Goal: Find specific page/section: Find specific page/section

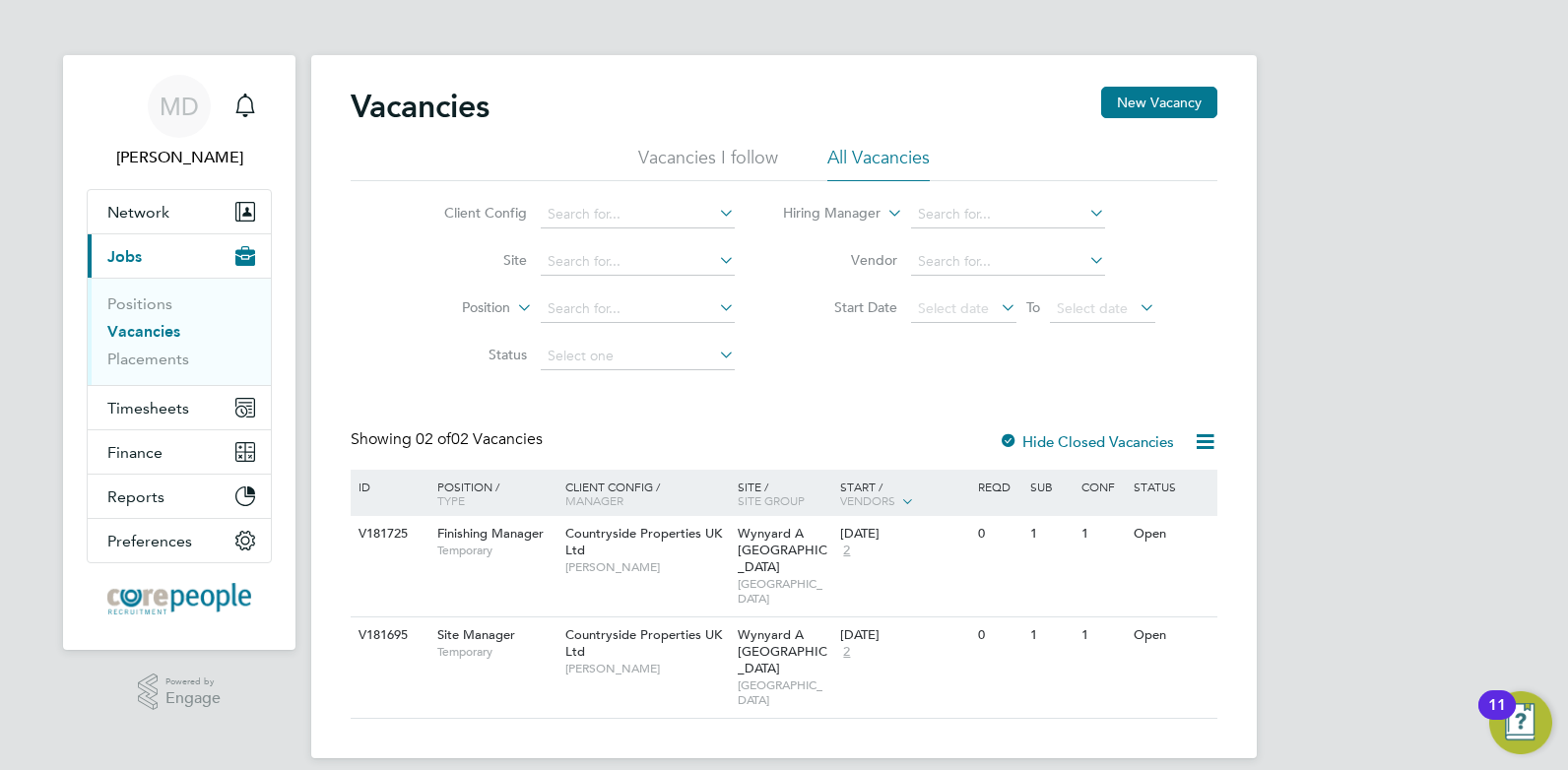
click at [154, 262] on button "Current page: Jobs" at bounding box center [178, 257] width 183 height 44
click at [157, 329] on link "Vacancies" at bounding box center [144, 331] width 73 height 19
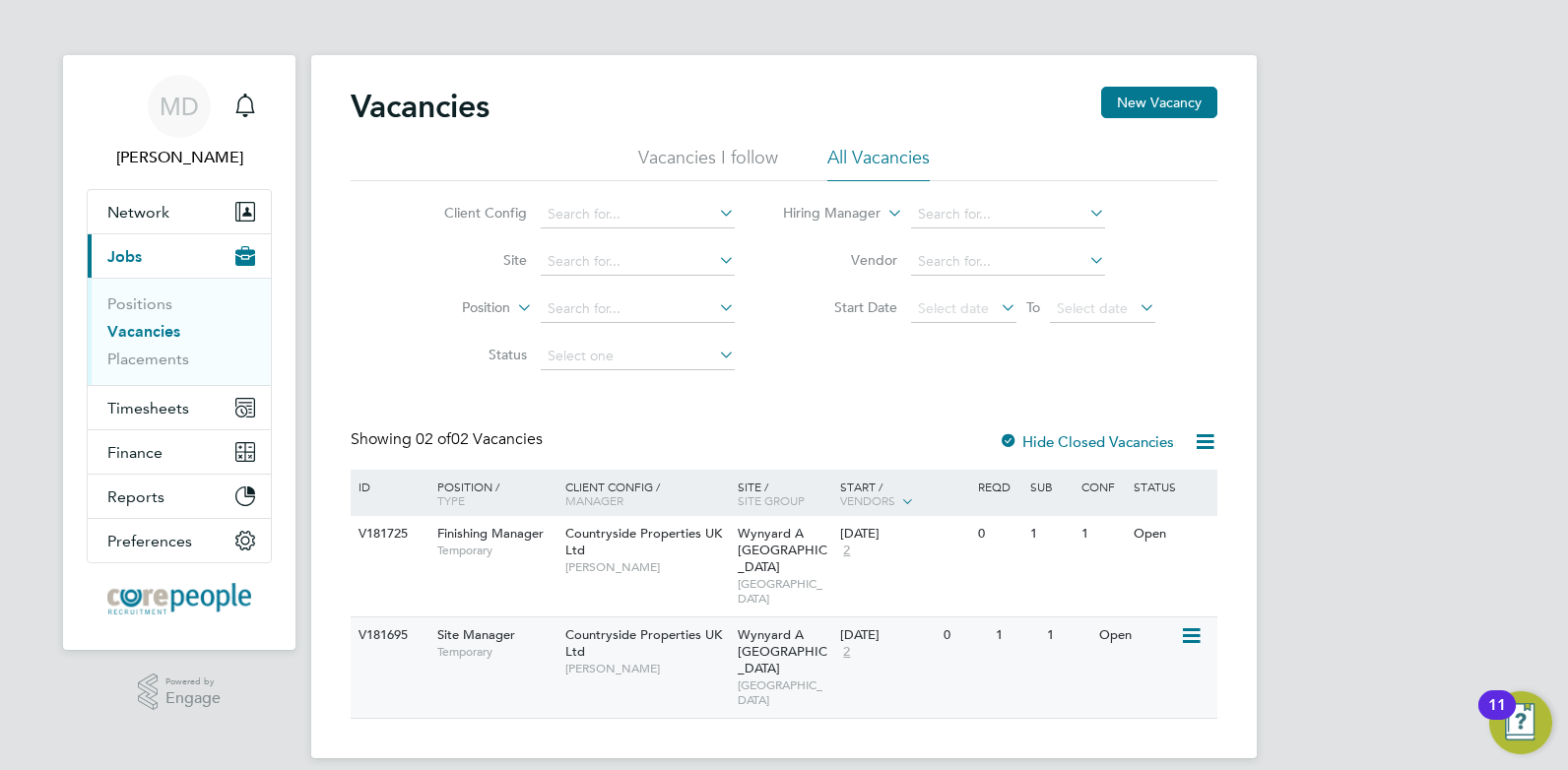
click at [496, 626] on span "Site Manager" at bounding box center [475, 634] width 78 height 17
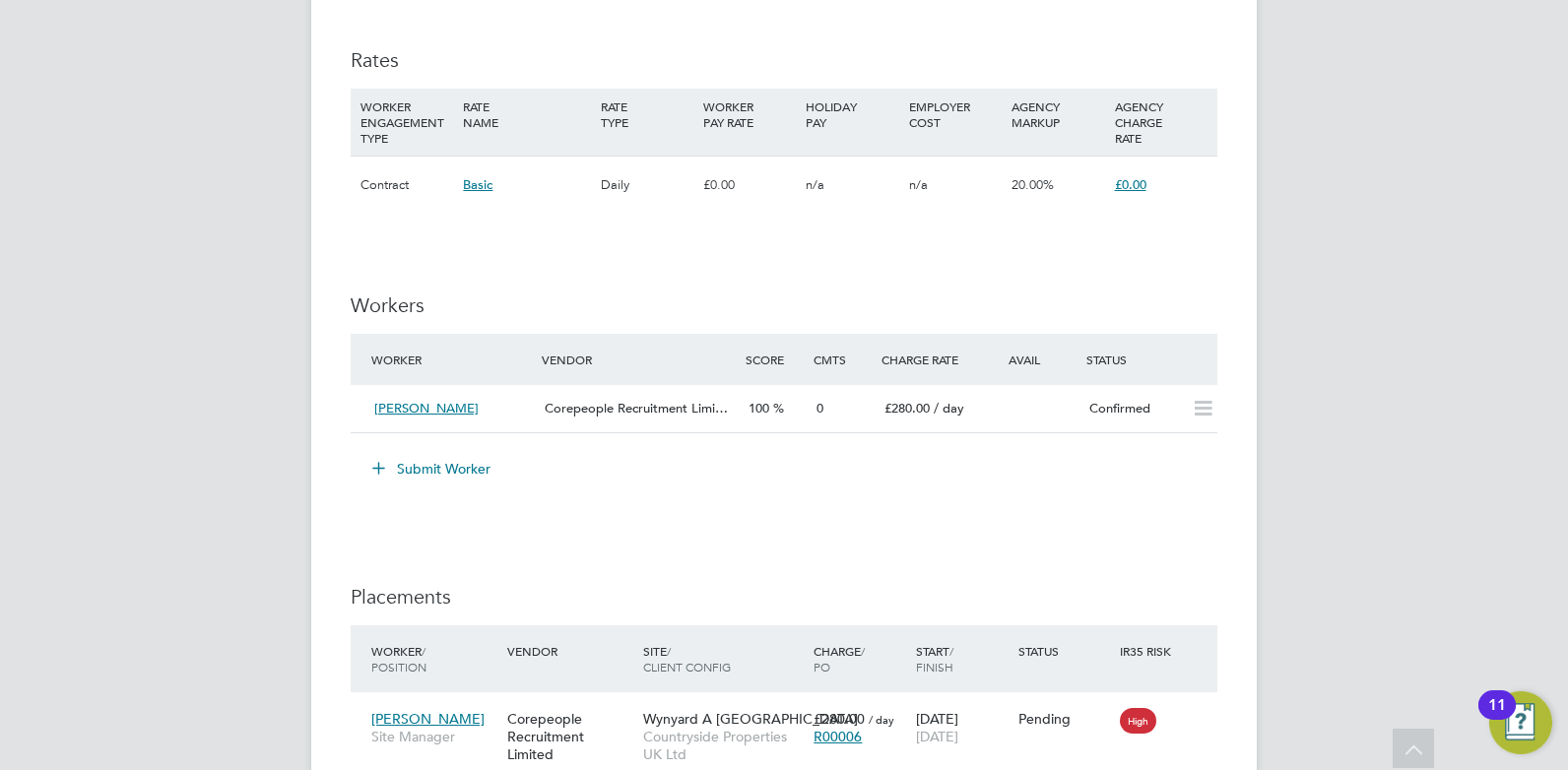
scroll to position [1872, 0]
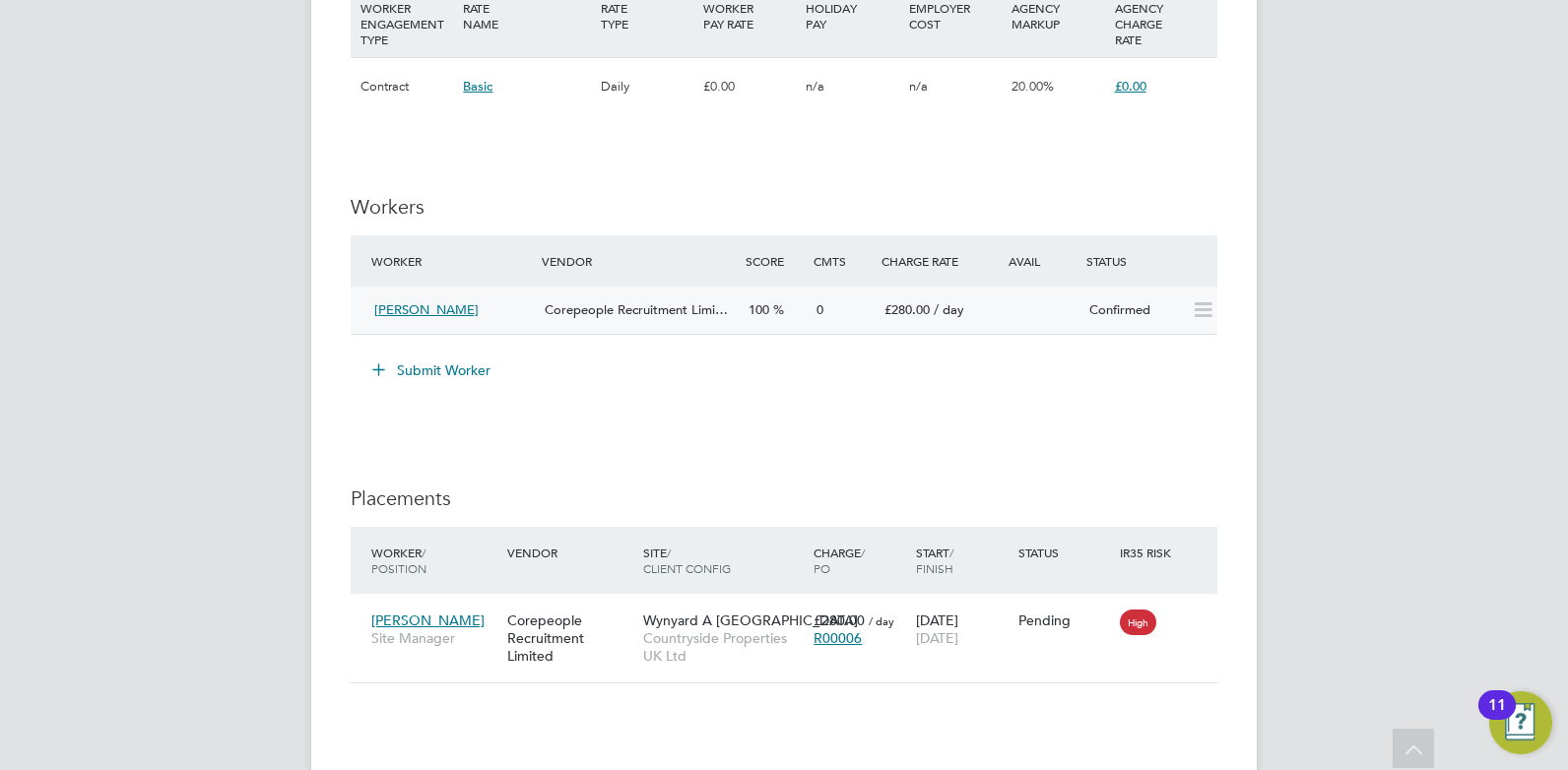
click at [581, 314] on span "Corepeople Recruitment Limi…" at bounding box center [636, 309] width 183 height 17
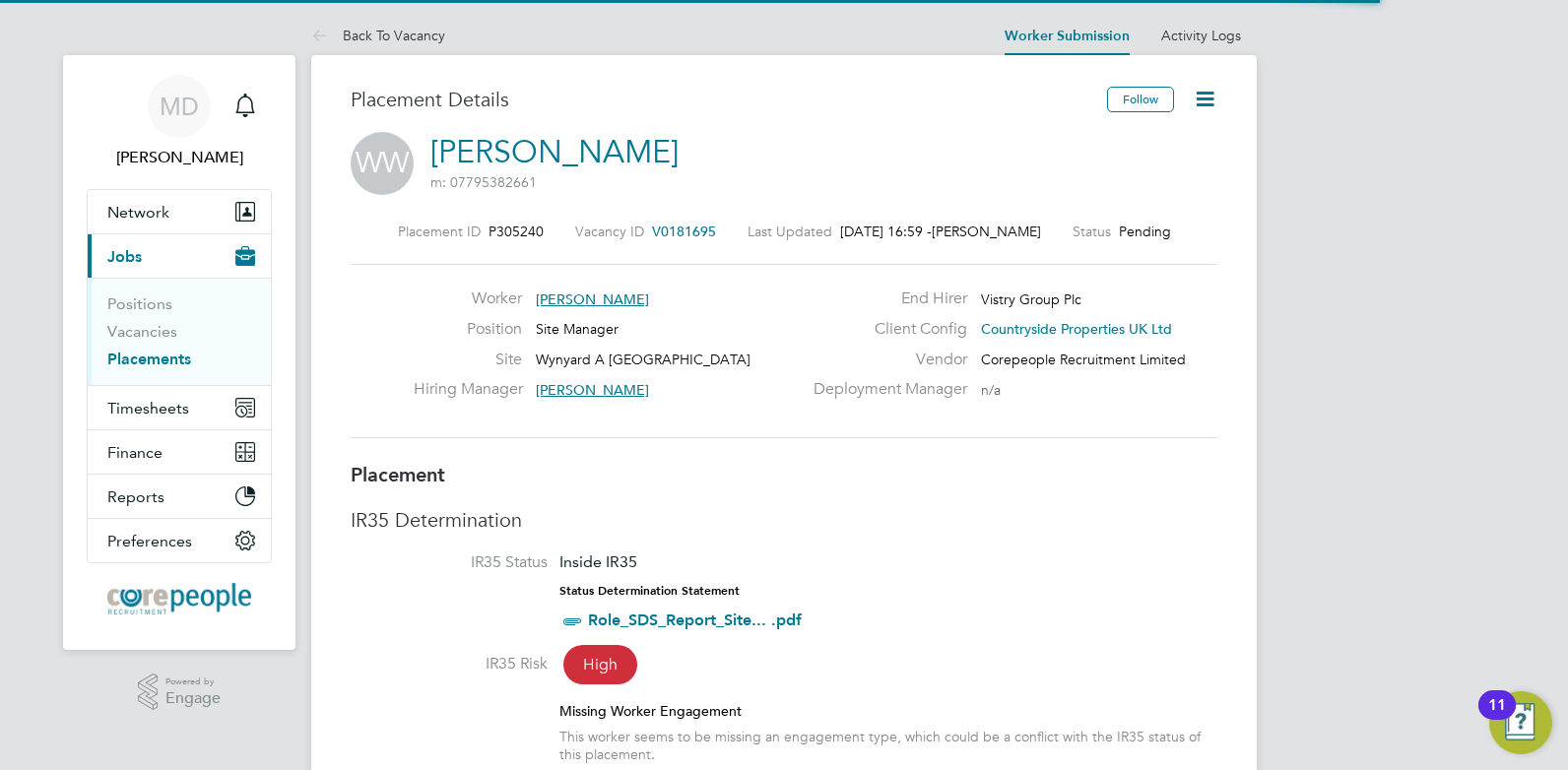
scroll to position [19, 321]
